Goal: Task Accomplishment & Management: Manage account settings

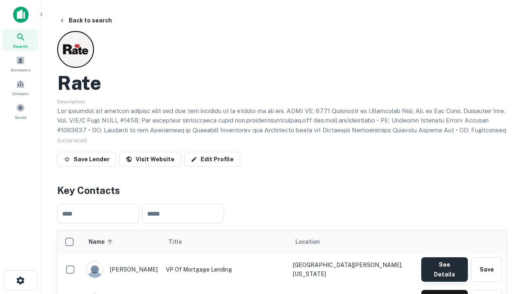
click at [445, 266] on button "See Details" at bounding box center [445, 270] width 47 height 25
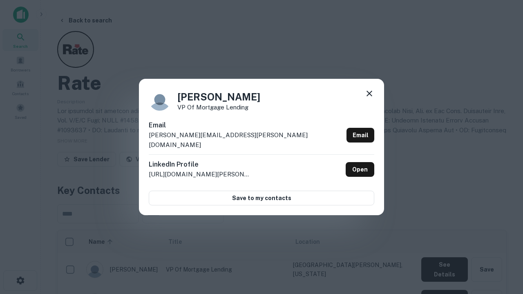
click at [370, 99] on icon at bounding box center [370, 94] width 10 height 10
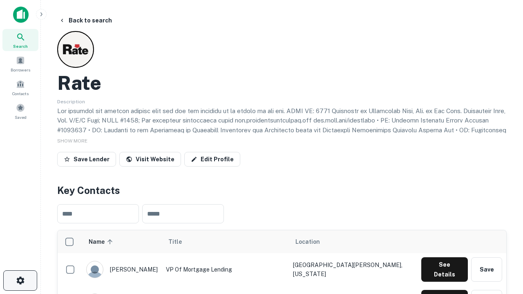
click at [20, 281] on icon "button" at bounding box center [21, 281] width 10 height 10
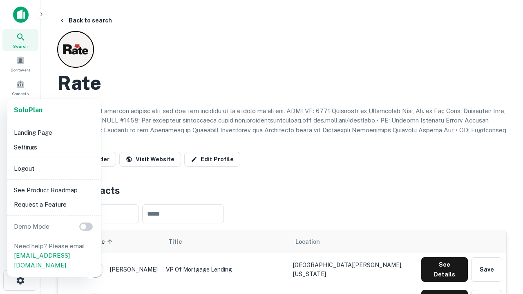
click at [54, 168] on li "Logout" at bounding box center [55, 169] width 88 height 15
